Goal: Task Accomplishment & Management: Manage account settings

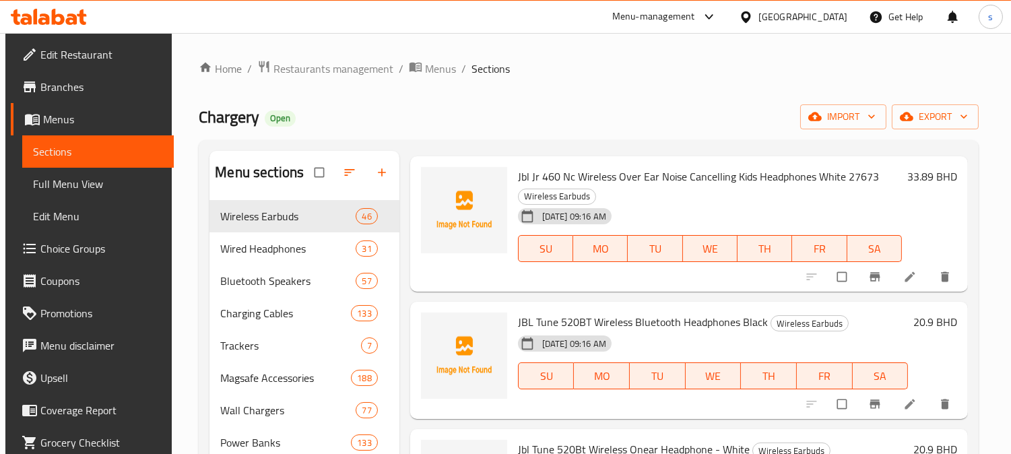
scroll to position [75, 0]
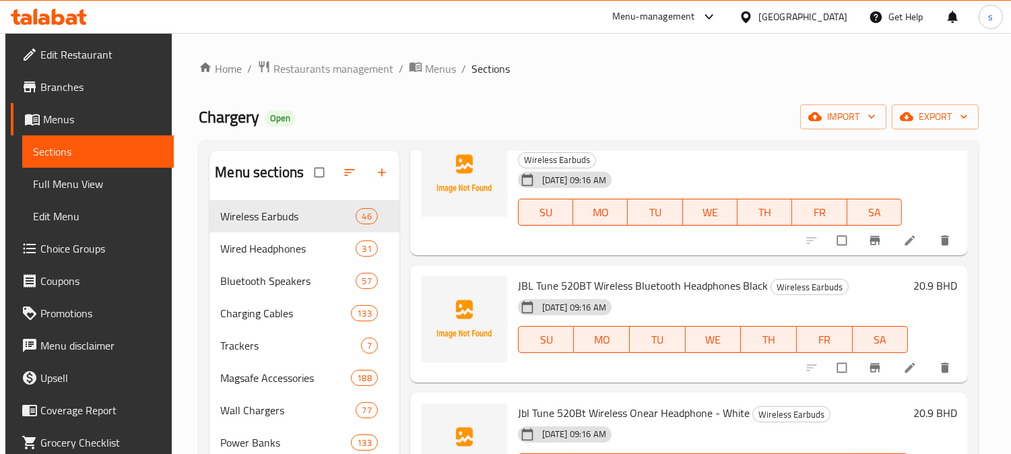
click at [622, 77] on ol "Home / Restaurants management / Menus / Sections" at bounding box center [589, 69] width 780 height 18
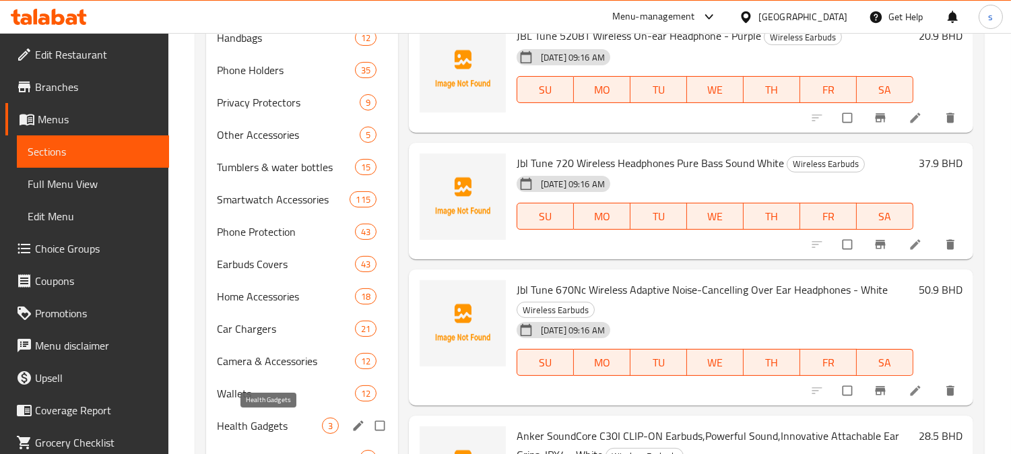
scroll to position [630, 0]
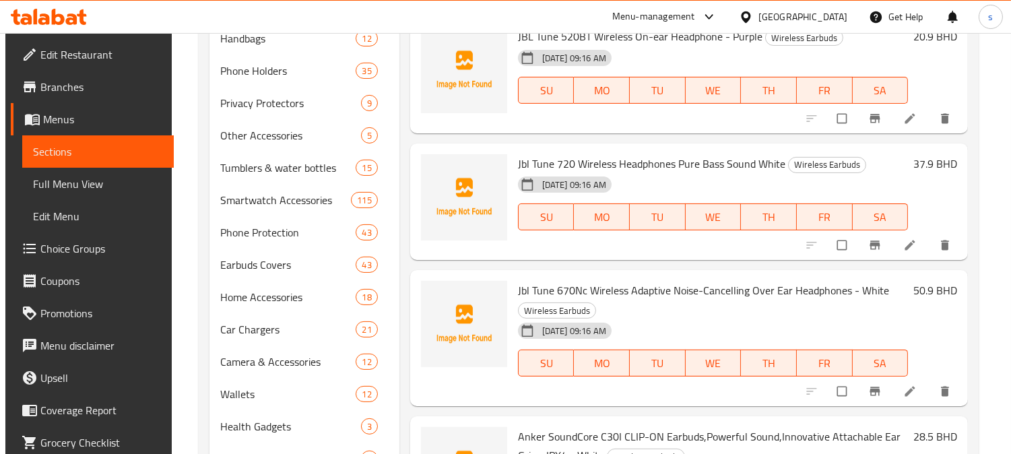
click at [63, 186] on span "Full Menu View" at bounding box center [98, 184] width 131 height 16
click at [84, 183] on span "Full Menu View" at bounding box center [98, 184] width 131 height 16
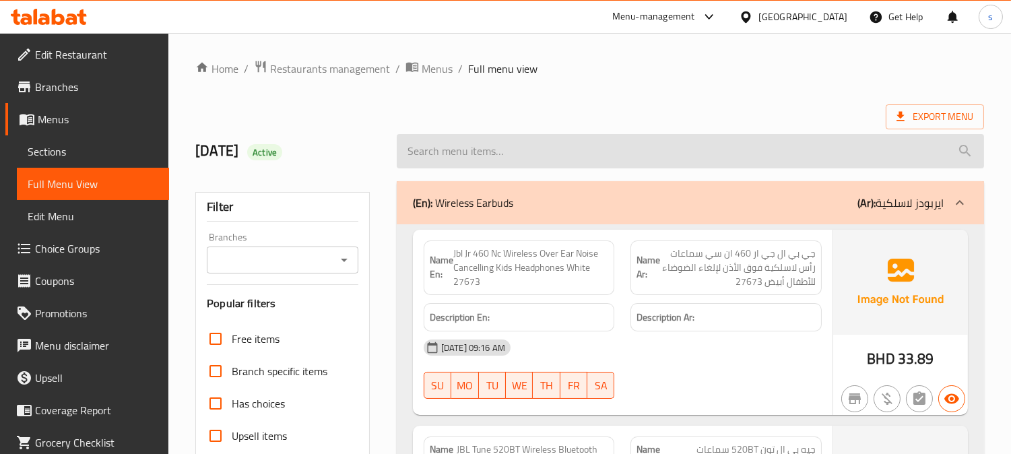
click at [506, 149] on input "search" at bounding box center [690, 151] width 587 height 34
paste input "50036344944"
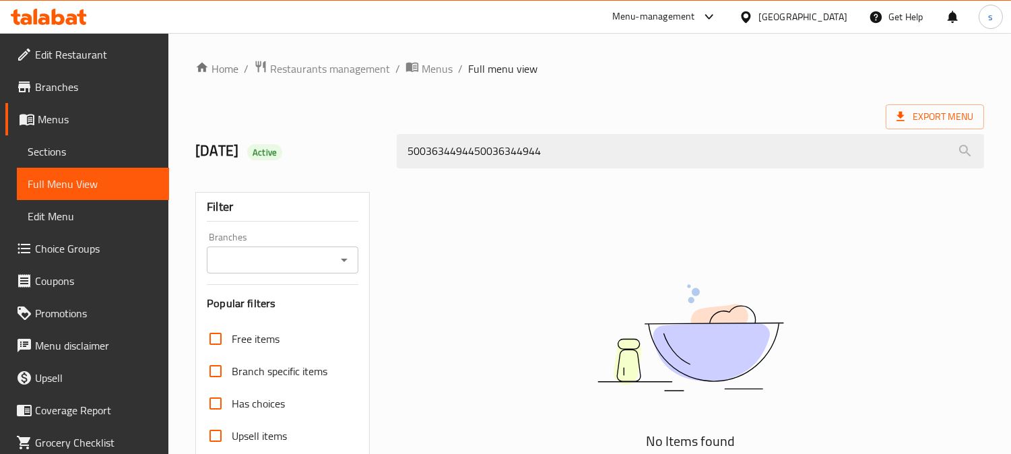
drag, startPoint x: 548, startPoint y: 151, endPoint x: 335, endPoint y: 152, distance: 212.8
click at [335, 152] on div "8/10/2025 Active 5003634494450036344944" at bounding box center [589, 151] width 805 height 60
type input "5003634494450036344944"
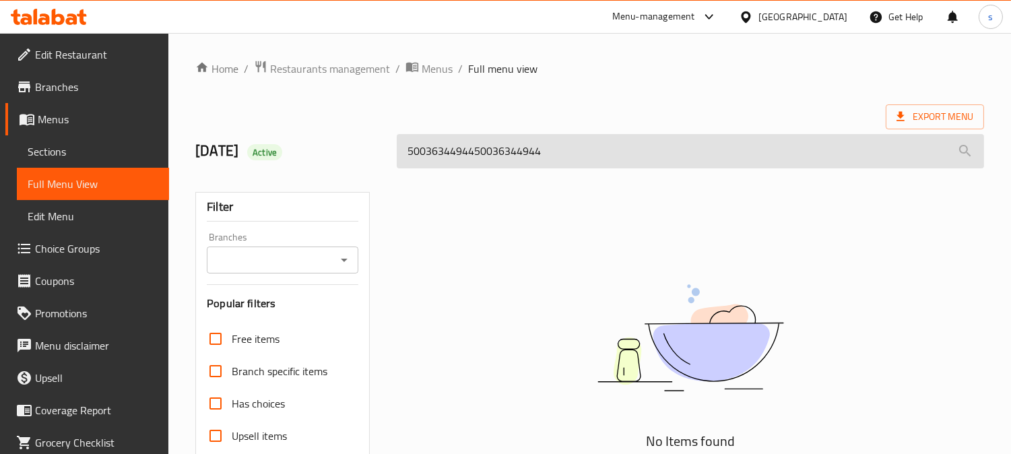
click at [572, 143] on input "5003634494450036344944" at bounding box center [690, 151] width 587 height 34
click at [480, 146] on input "5003634494450036344944" at bounding box center [690, 151] width 587 height 34
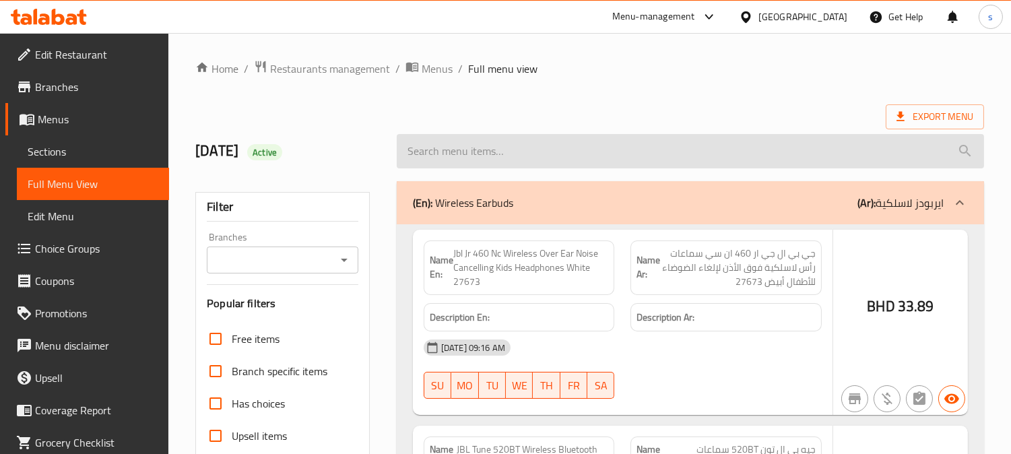
paste input "50036344944"
type input "50036344944"
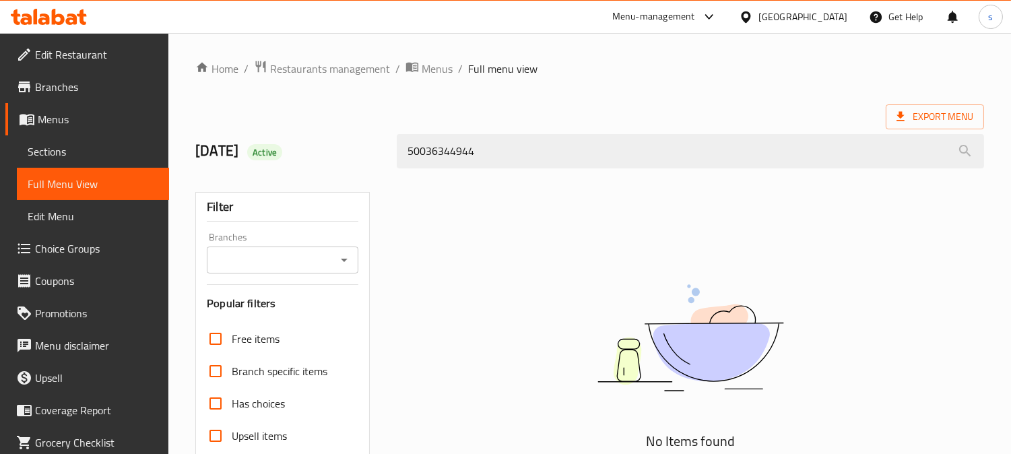
drag, startPoint x: 402, startPoint y: 152, endPoint x: 386, endPoint y: 150, distance: 16.2
click at [386, 150] on div "8/10/2025 Active 50036344944" at bounding box center [589, 151] width 805 height 60
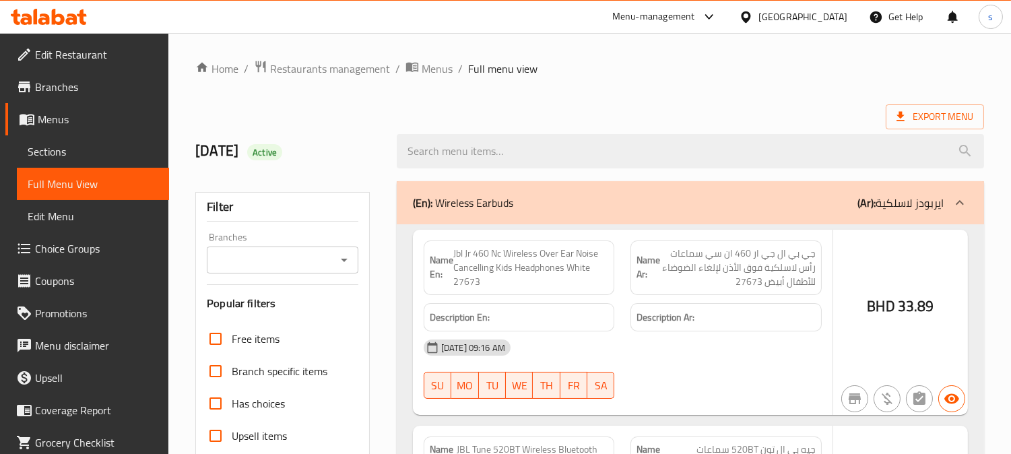
click at [325, 96] on div at bounding box center [505, 227] width 1011 height 454
click at [513, 150] on div at bounding box center [505, 227] width 1011 height 454
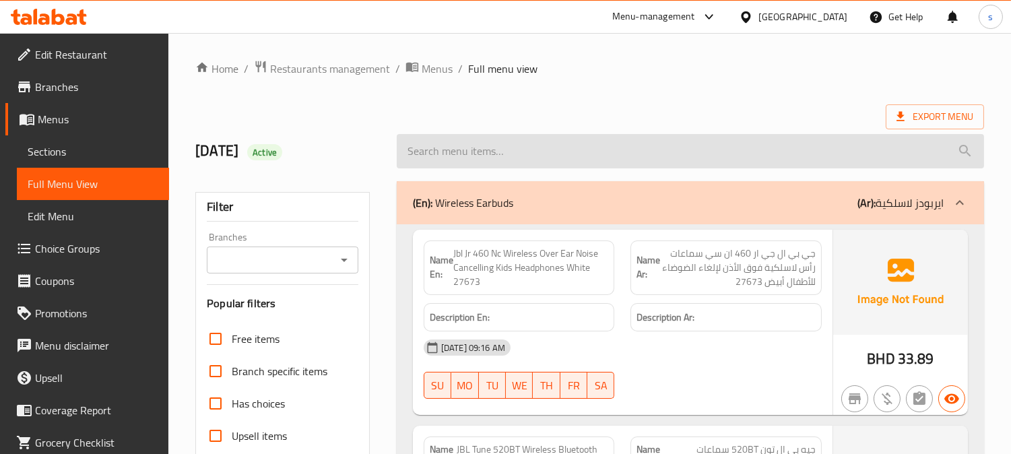
click at [470, 153] on input "search" at bounding box center [690, 151] width 587 height 34
paste input "50036395090"
type input "50036395090"
